Goal: Transaction & Acquisition: Purchase product/service

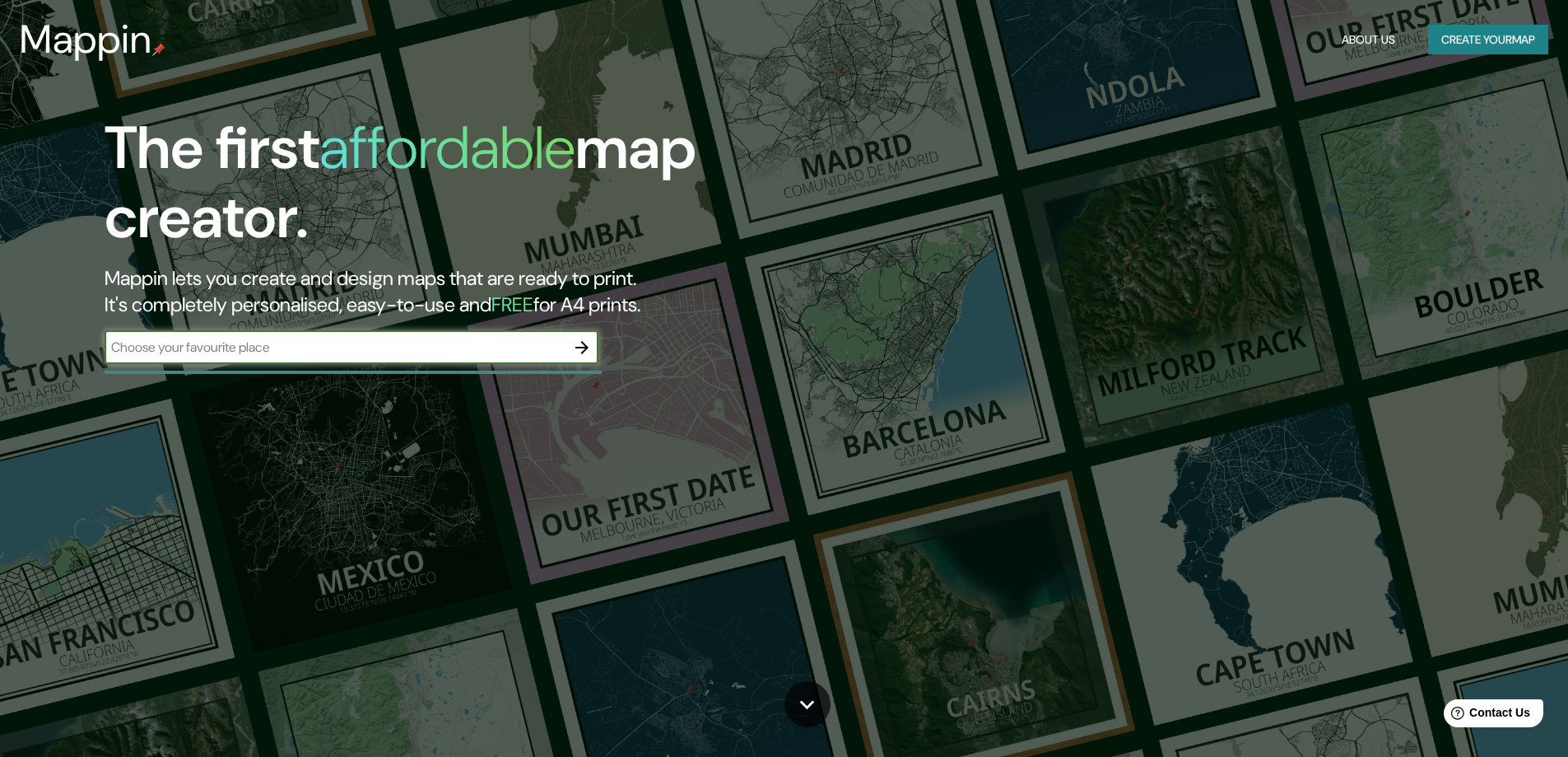
click at [245, 353] on input "text" at bounding box center [335, 347] width 461 height 19
type input "SEVERIVILLE TENNESSE"
click at [274, 341] on input "SEVERIVILLE TENNESSE" at bounding box center [335, 347] width 461 height 19
click at [584, 349] on icon "button" at bounding box center [582, 348] width 20 height 20
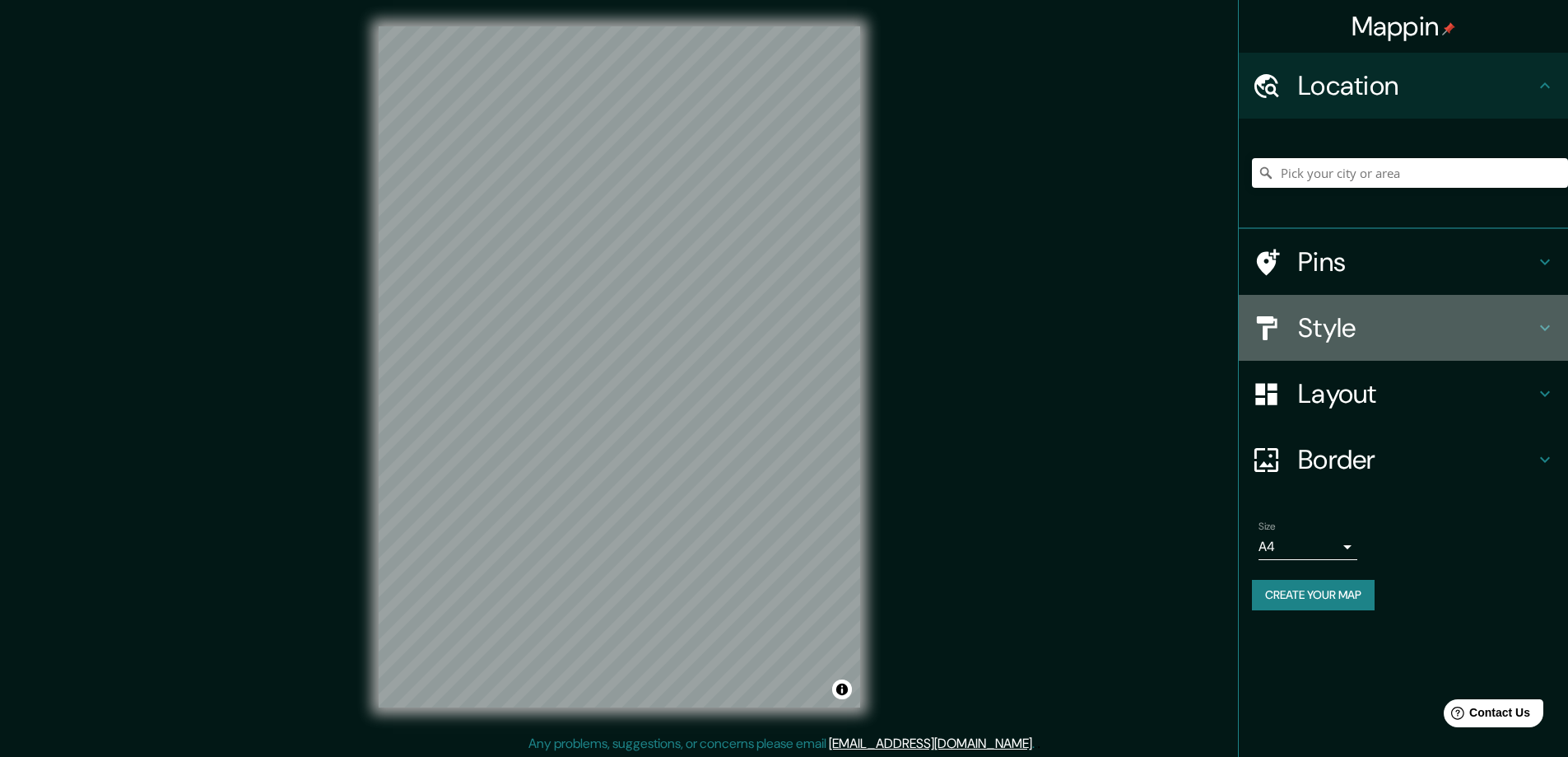
click at [1372, 315] on h4 "Style" at bounding box center [1416, 328] width 237 height 33
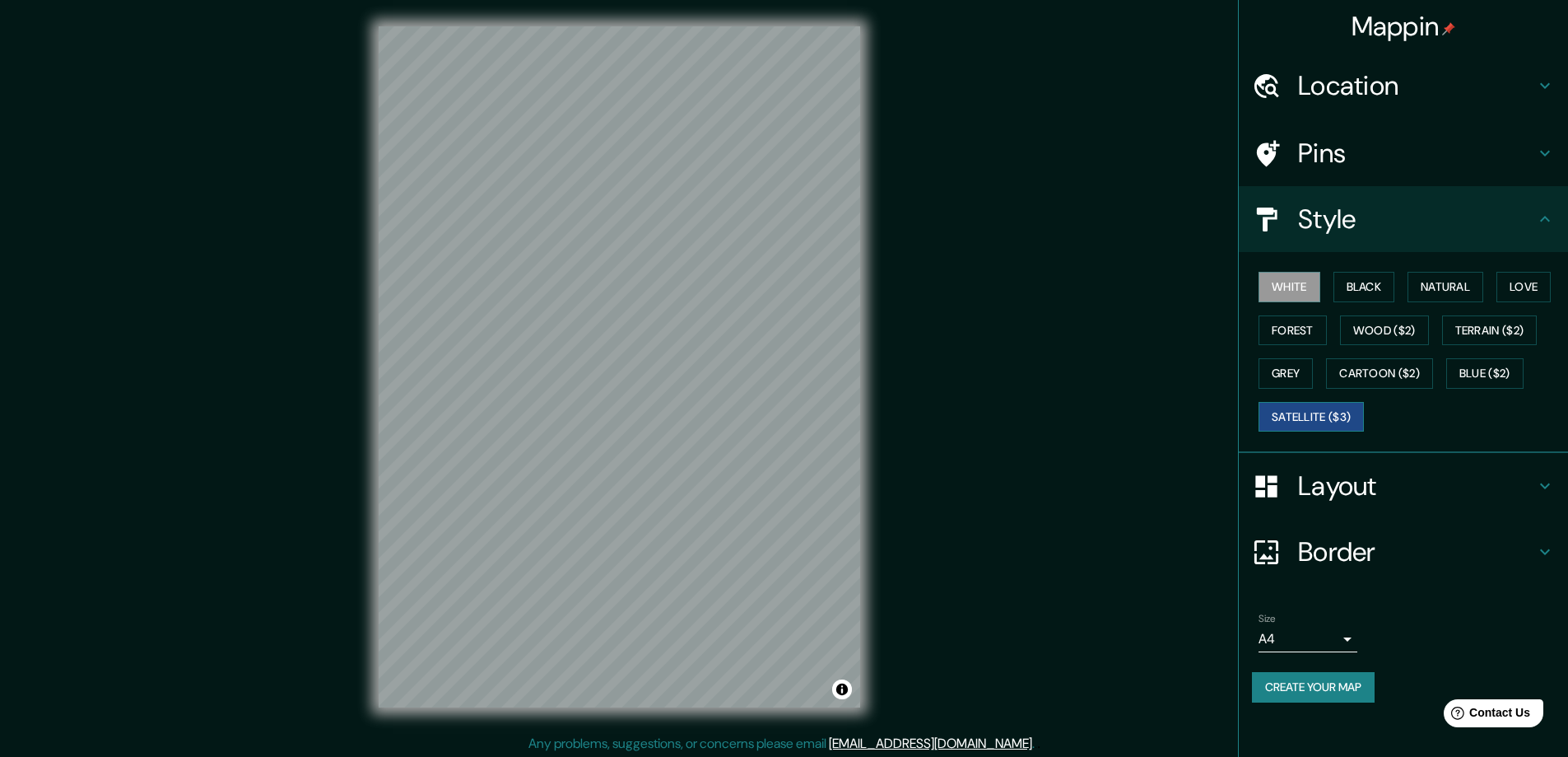
click at [1305, 413] on button "Satellite ($3)" at bounding box center [1312, 417] width 106 height 30
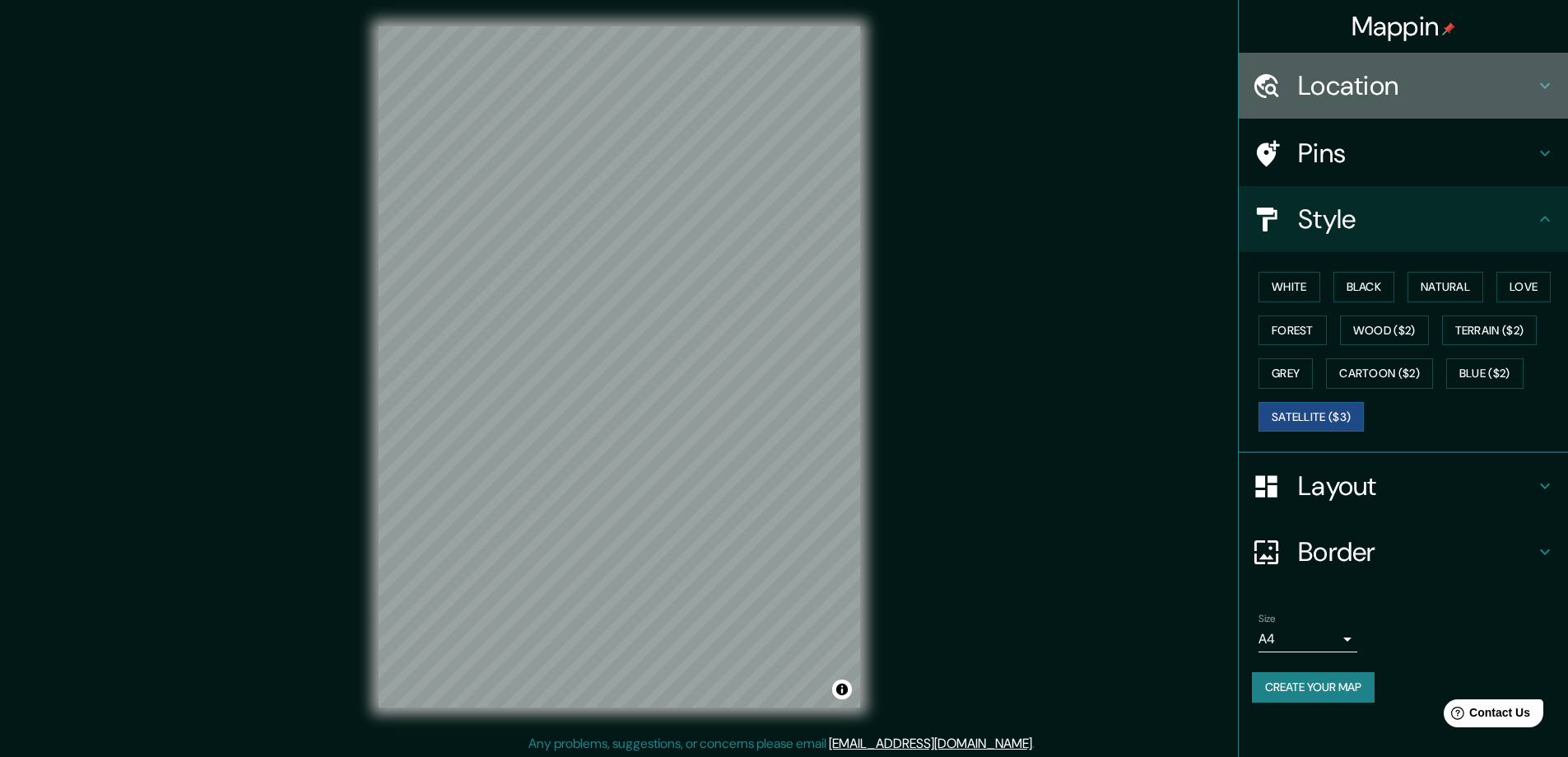
click at [1367, 76] on h4 "Location" at bounding box center [1416, 86] width 237 height 33
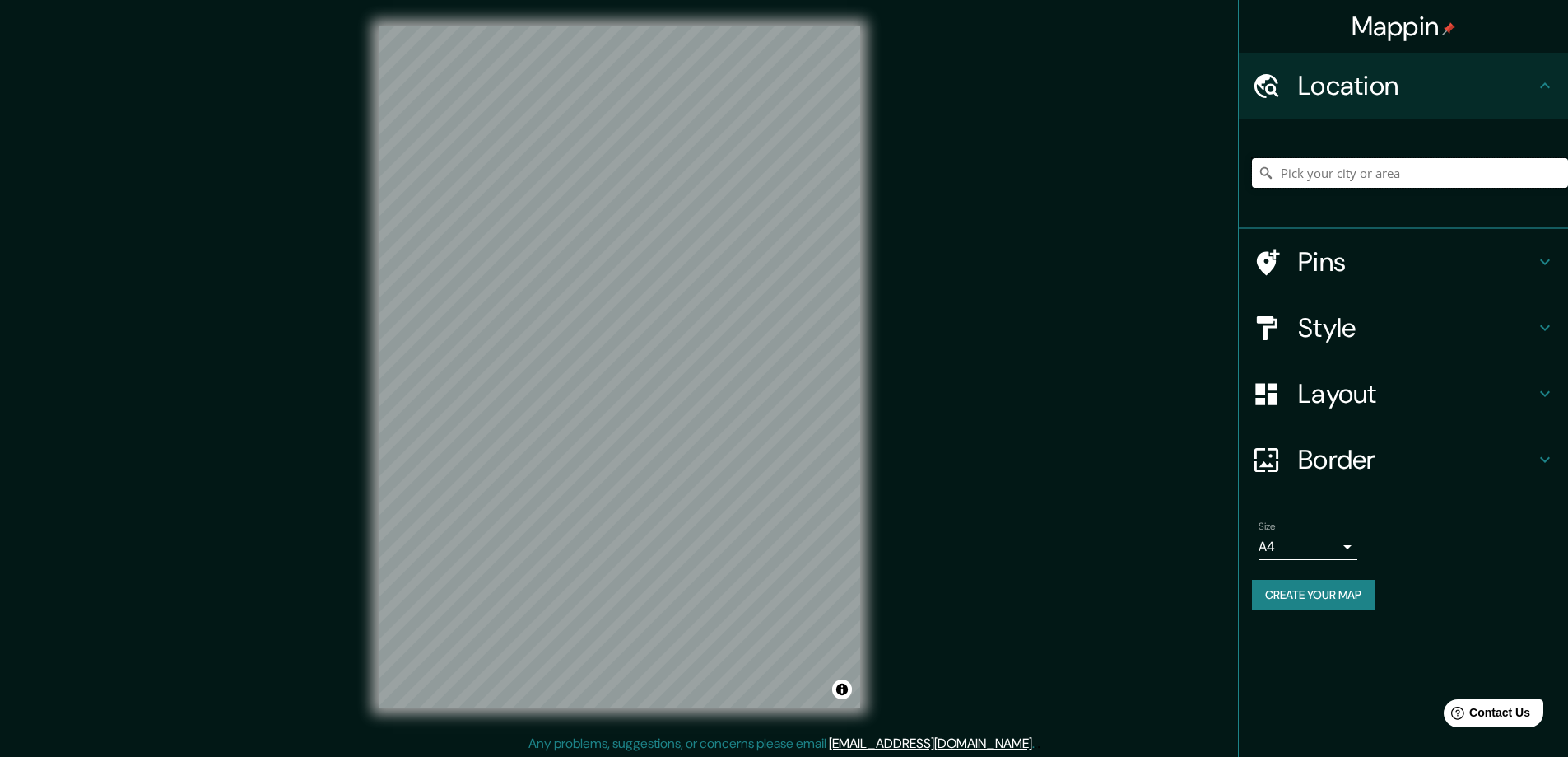
click at [1332, 172] on input "Pick your city or area" at bounding box center [1411, 173] width 317 height 30
click at [1520, 174] on input "[GEOGRAPHIC_DATA], [US_STATE], [GEOGRAPHIC_DATA]" at bounding box center [1411, 173] width 317 height 30
drag, startPoint x: 1524, startPoint y: 177, endPoint x: 1052, endPoint y: 193, distance: 472.3
click at [1052, 193] on div "Mappin Location [GEOGRAPHIC_DATA], [US_STATE], [GEOGRAPHIC_DATA] Pins Style Lay…" at bounding box center [784, 379] width 1568 height 760
drag, startPoint x: 1394, startPoint y: 173, endPoint x: 1366, endPoint y: 175, distance: 28.1
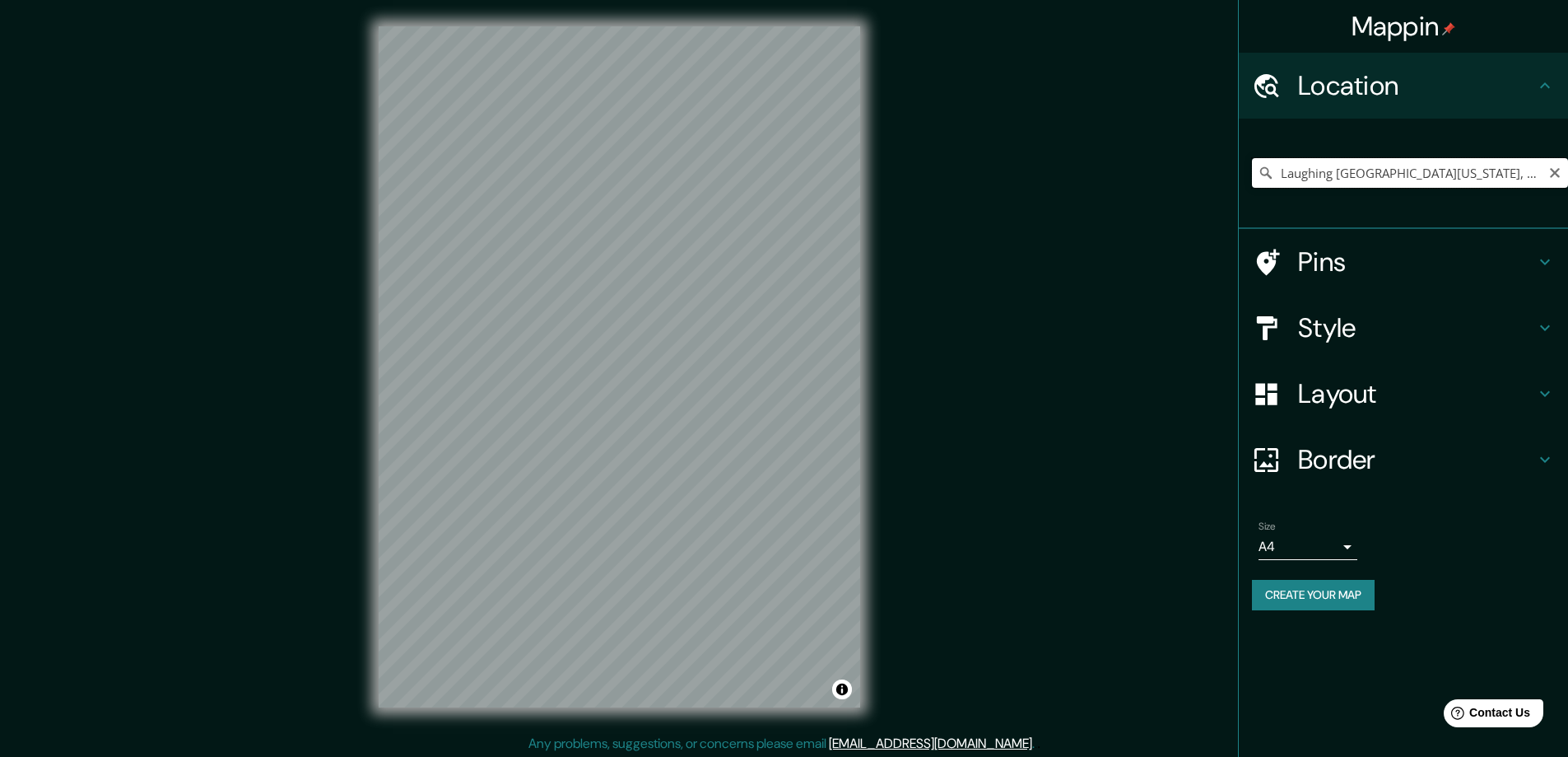
click at [1366, 175] on input "Laughing [GEOGRAPHIC_DATA][US_STATE], [GEOGRAPHIC_DATA]" at bounding box center [1411, 173] width 317 height 30
click at [240, 206] on div "Mappin Location Laughing [GEOGRAPHIC_DATA], [GEOGRAPHIC_DATA], [US_STATE] 37862…" at bounding box center [784, 379] width 1568 height 760
click at [276, 401] on div "Mappin Location Laughing [GEOGRAPHIC_DATA], [GEOGRAPHIC_DATA], [US_STATE] 37862…" at bounding box center [784, 379] width 1568 height 760
drag, startPoint x: 1538, startPoint y: 169, endPoint x: 1076, endPoint y: 168, distance: 462.0
click at [1076, 168] on div "Mappin Location Laughing [GEOGRAPHIC_DATA], [GEOGRAPHIC_DATA], [US_STATE] 37862…" at bounding box center [784, 379] width 1568 height 760
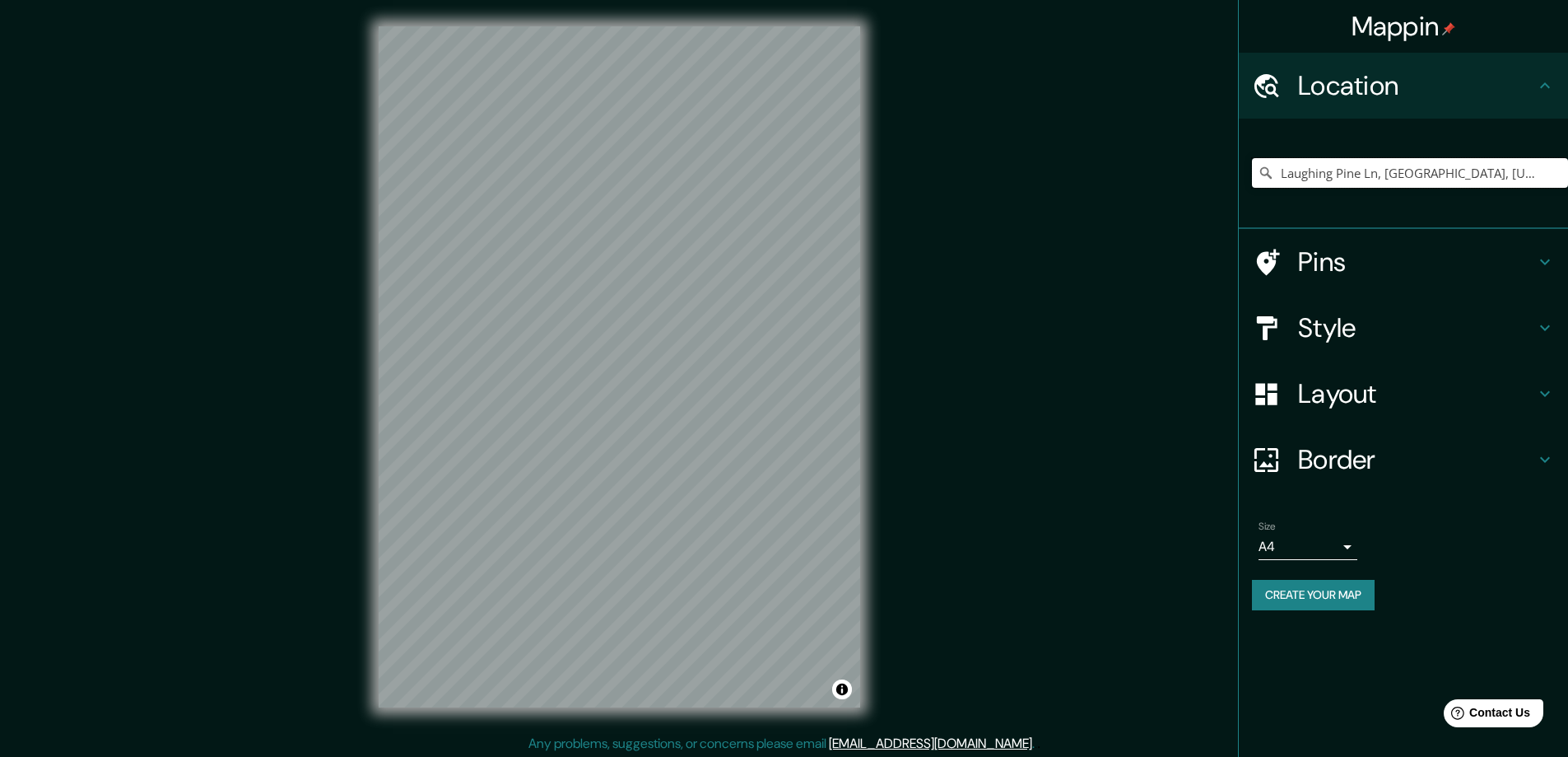
type input "62, [GEOGRAPHIC_DATA]"
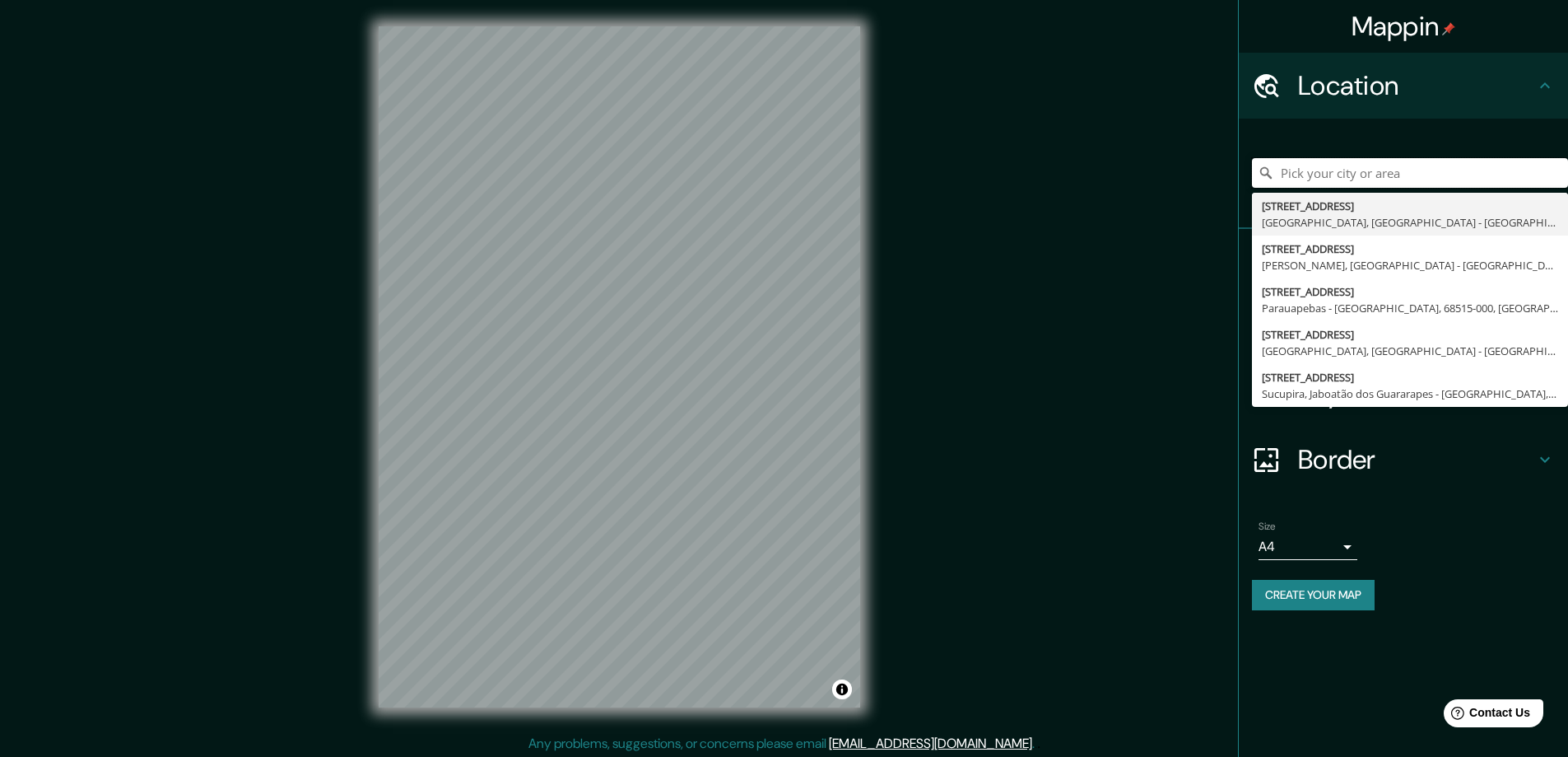
drag, startPoint x: 1411, startPoint y: 183, endPoint x: 1131, endPoint y: 181, distance: 280.0
click at [1133, 183] on div "Mappin Location [STREET_ADDRESS][PERSON_NAME] [STREET_ADDRESS][PERSON_NAME] [ST…" at bounding box center [784, 379] width 1568 height 760
type input "[PERSON_NAME], [GEOGRAPHIC_DATA], [US_STATE] 37738, [GEOGRAPHIC_DATA]"
